Goal: Obtain resource: Download file/media

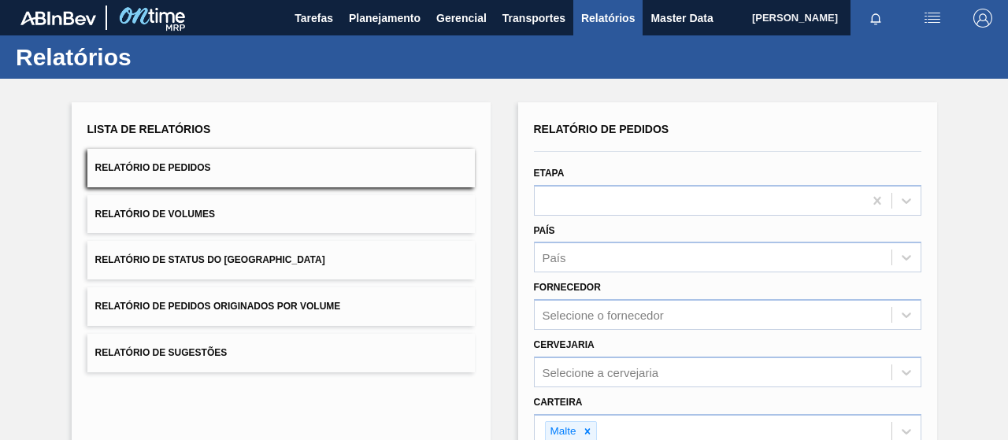
scroll to position [291, 0]
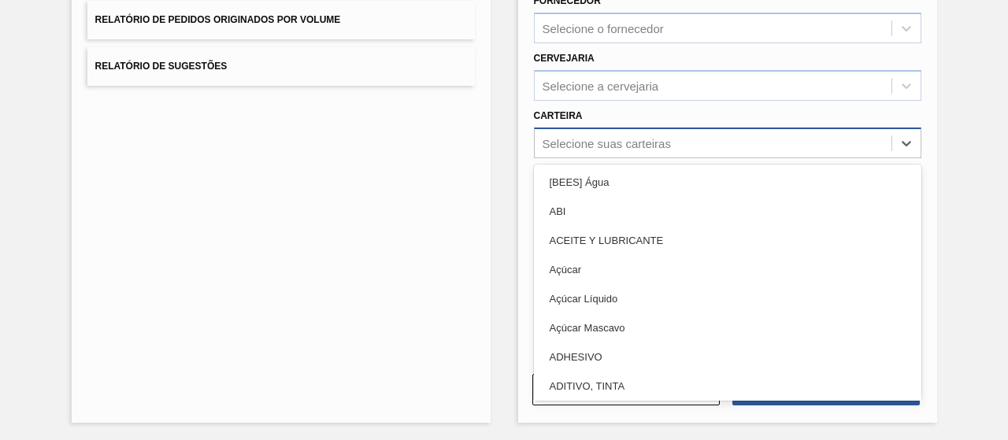
click at [546, 139] on div "Selecione suas carteiras" at bounding box center [607, 142] width 128 height 13
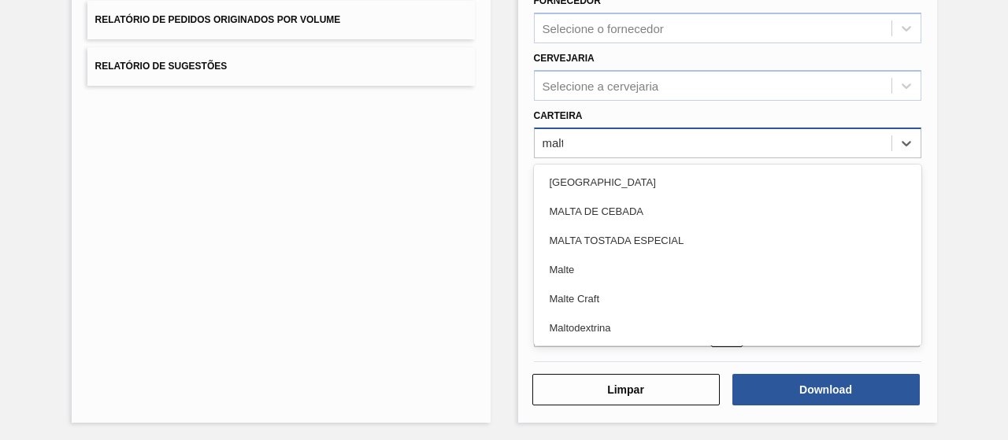
type input "malte"
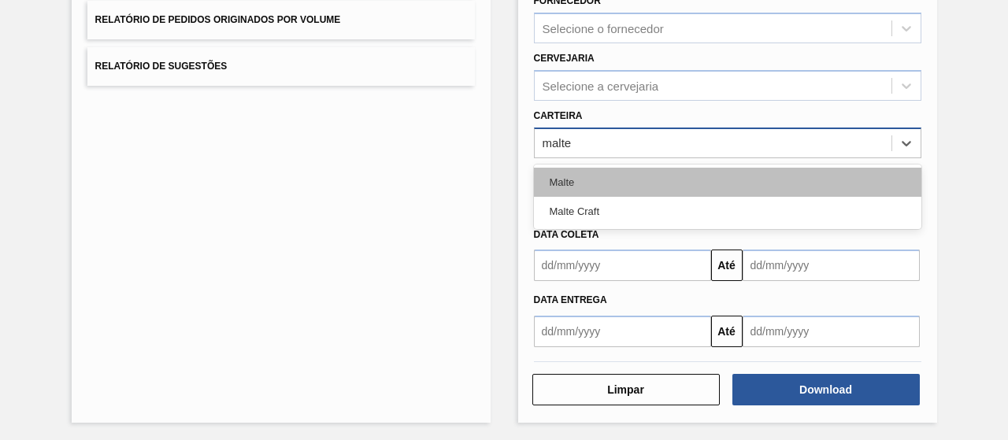
click at [617, 180] on div "Malte" at bounding box center [727, 182] width 387 height 29
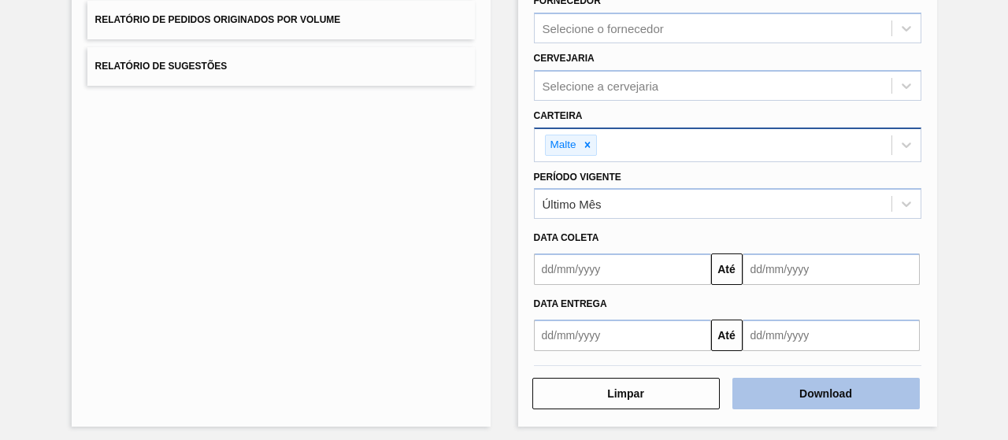
click at [803, 391] on button "Download" at bounding box center [825, 394] width 187 height 32
